Goal: Navigation & Orientation: Go to known website

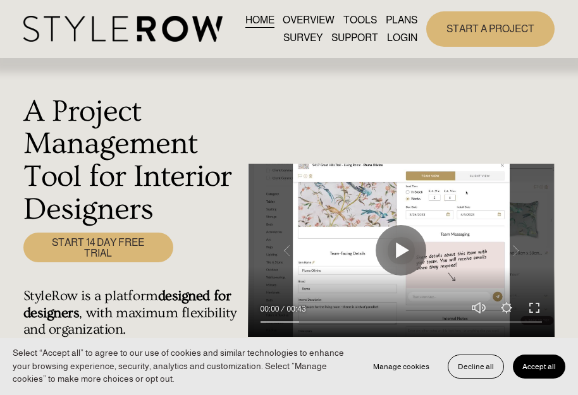
click at [403, 34] on link "LOGIN" at bounding box center [402, 37] width 30 height 17
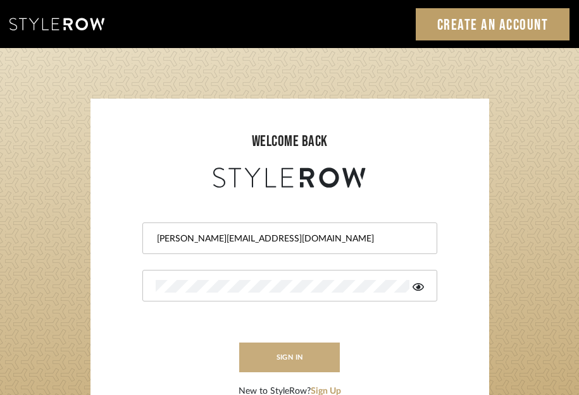
drag, startPoint x: 0, startPoint y: 0, endPoint x: 290, endPoint y: 356, distance: 458.7
click at [290, 356] on button "sign in" at bounding box center [289, 358] width 101 height 30
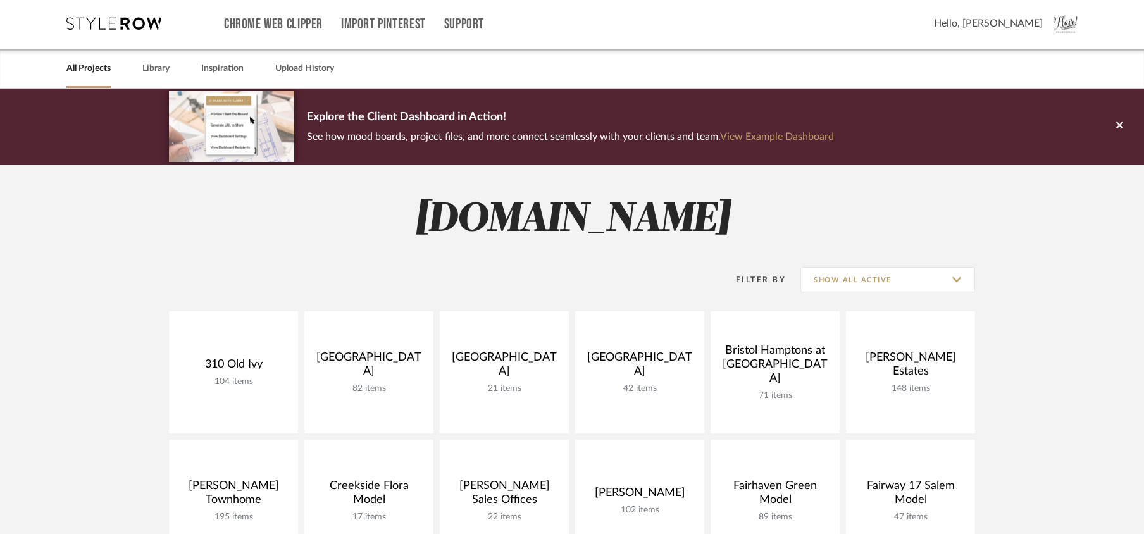
scroll to position [1, 0]
